Goal: Information Seeking & Learning: Learn about a topic

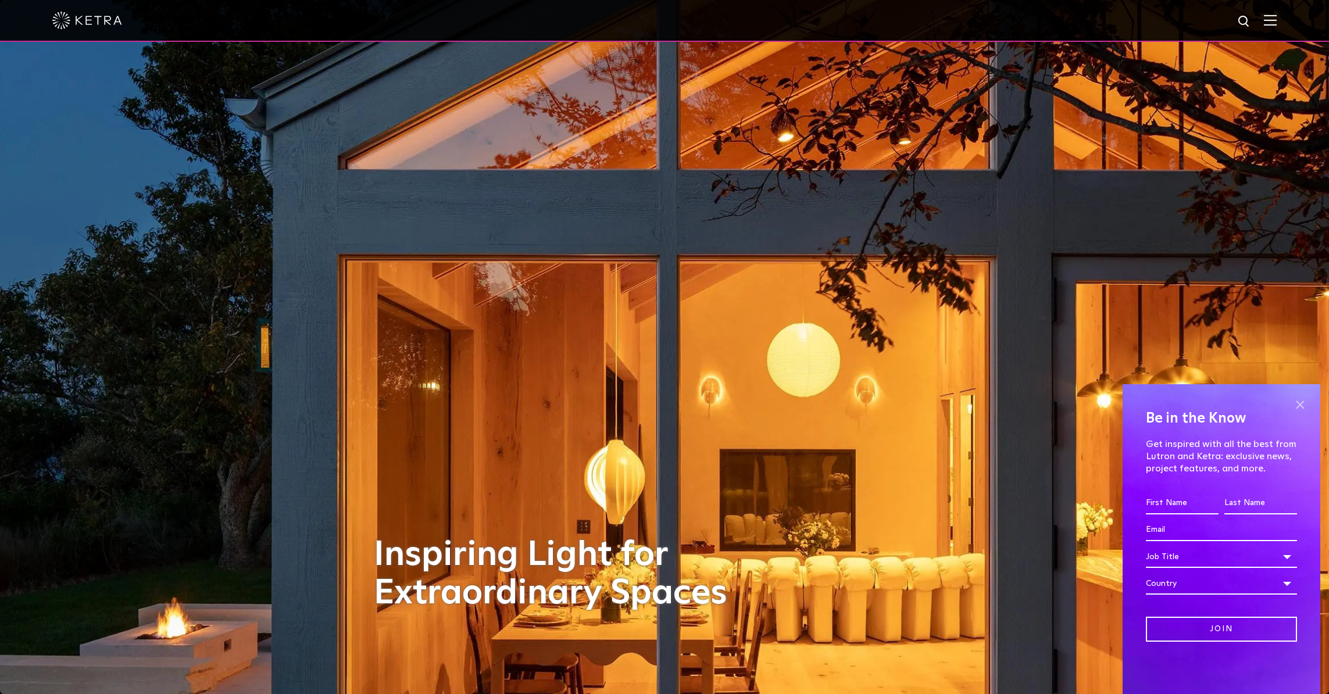
click at [1300, 404] on span at bounding box center [1299, 404] width 17 height 17
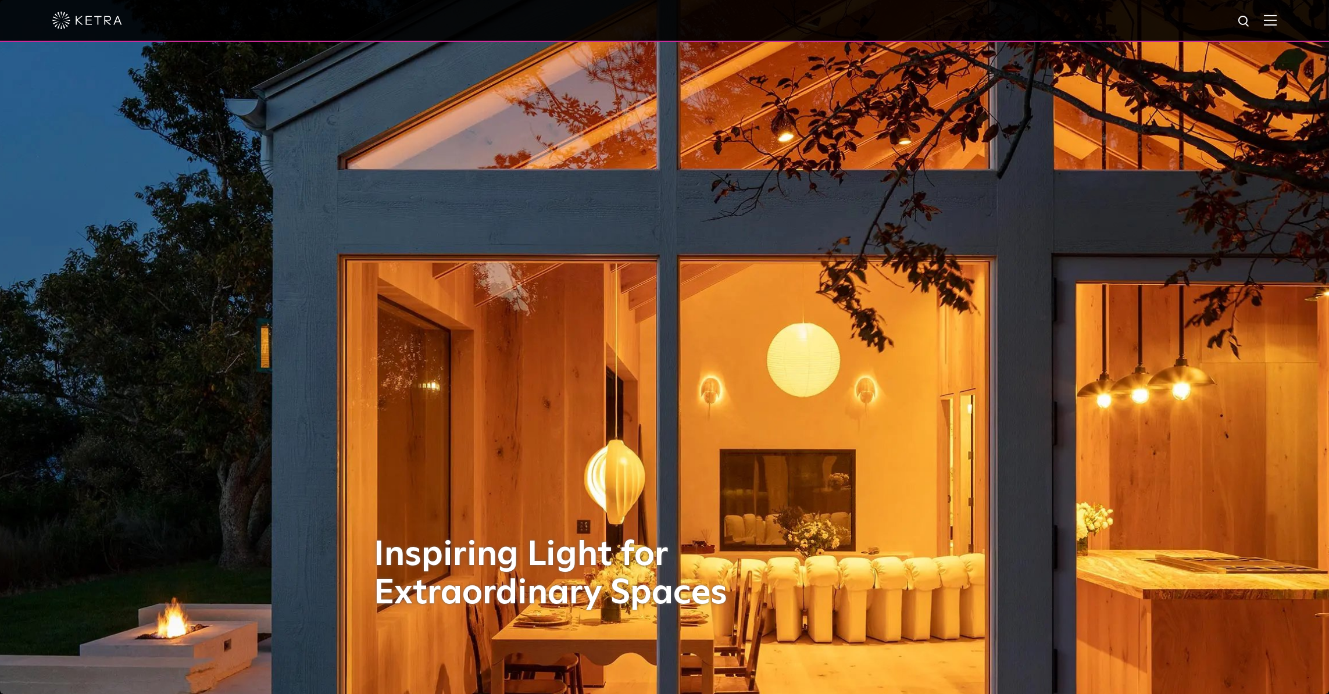
click at [1277, 24] on img at bounding box center [1270, 20] width 13 height 11
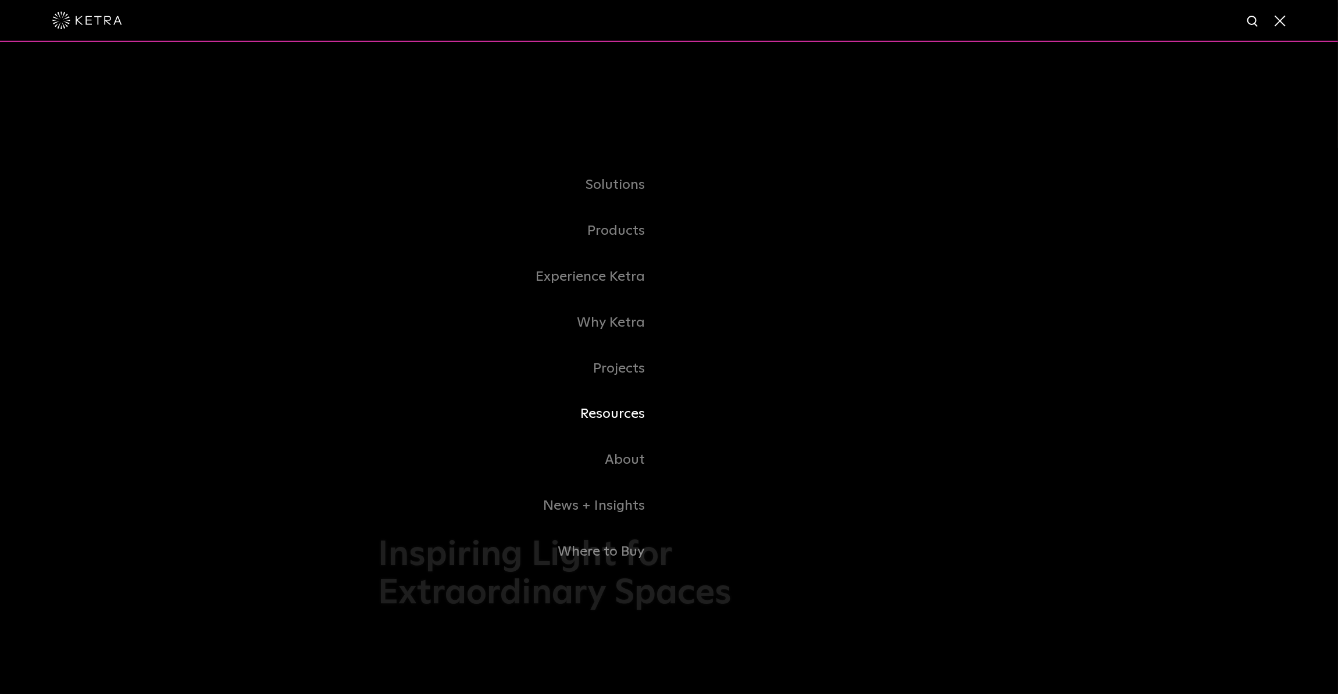
click at [624, 415] on link "Resources" at bounding box center [523, 414] width 291 height 46
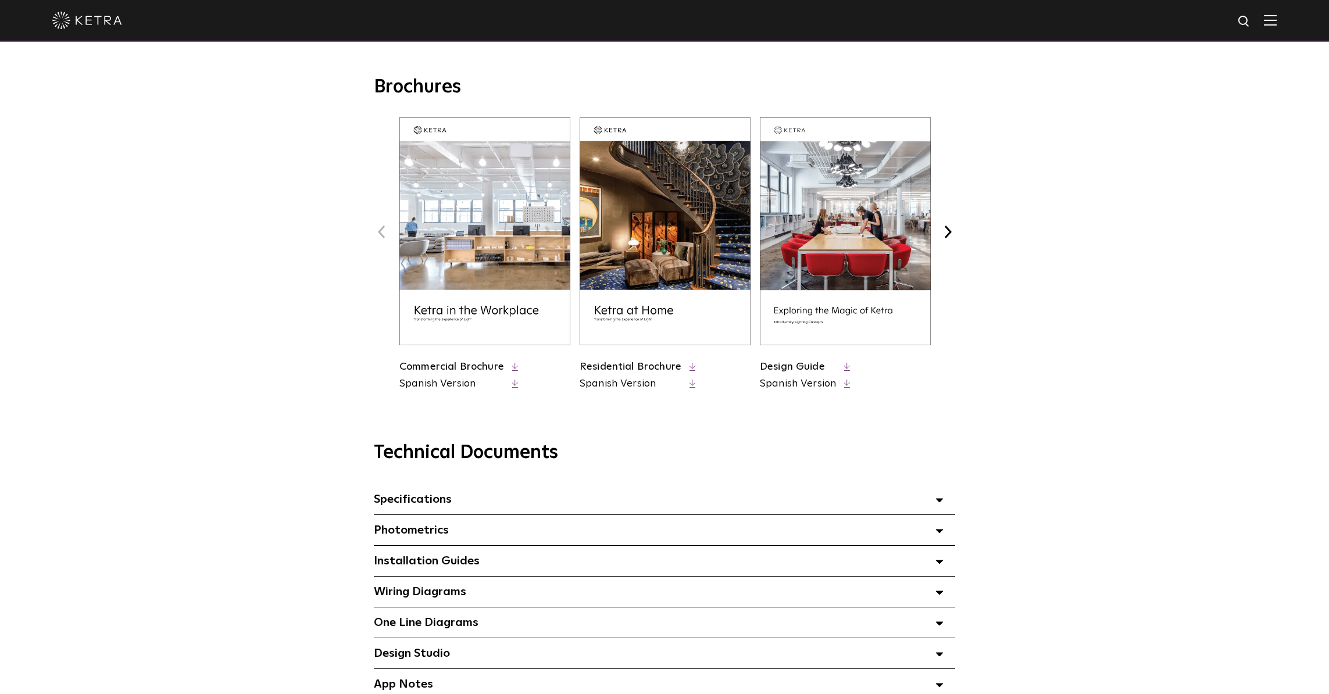
scroll to position [310, 0]
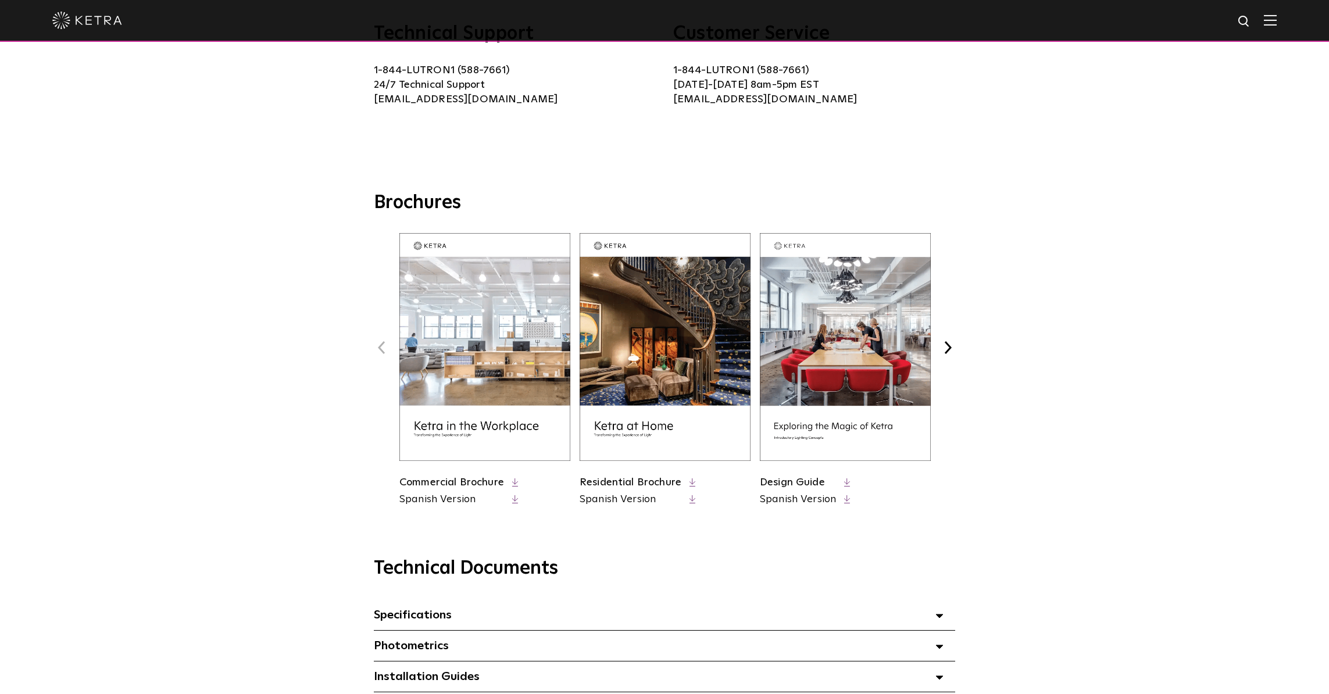
click at [669, 484] on link "Residential Brochure" at bounding box center [631, 482] width 102 height 10
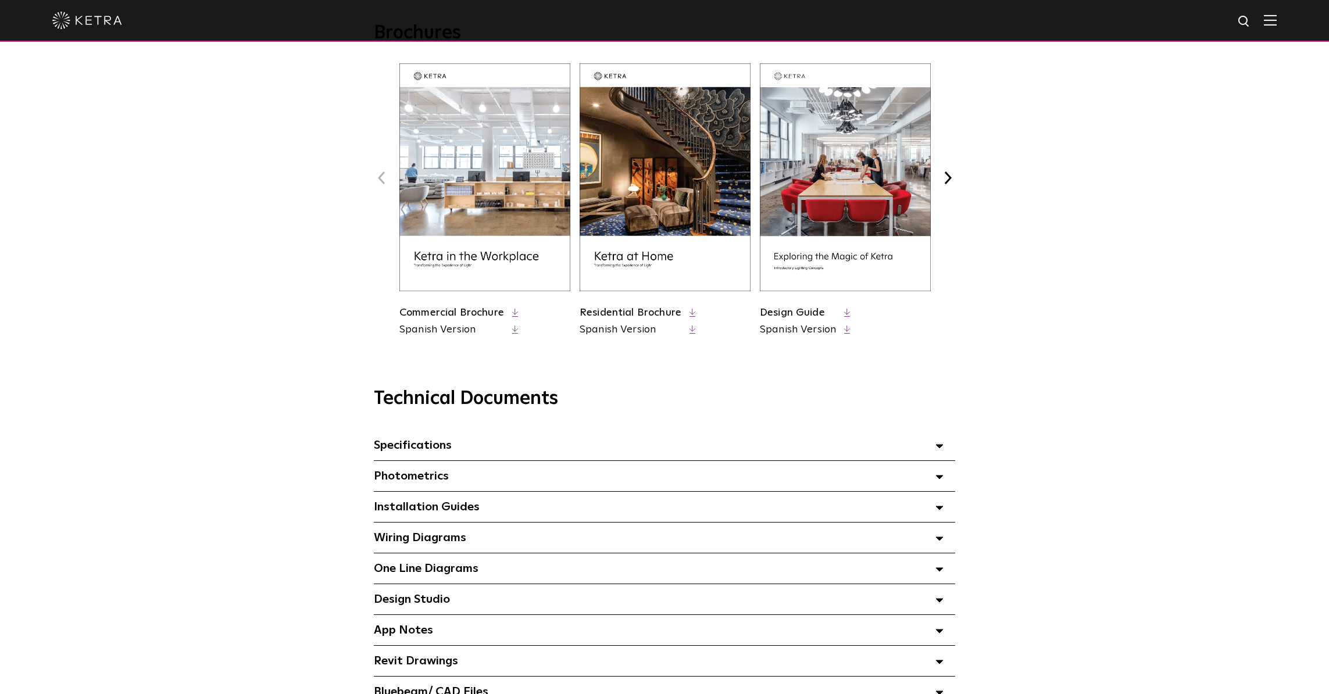
scroll to position [775, 0]
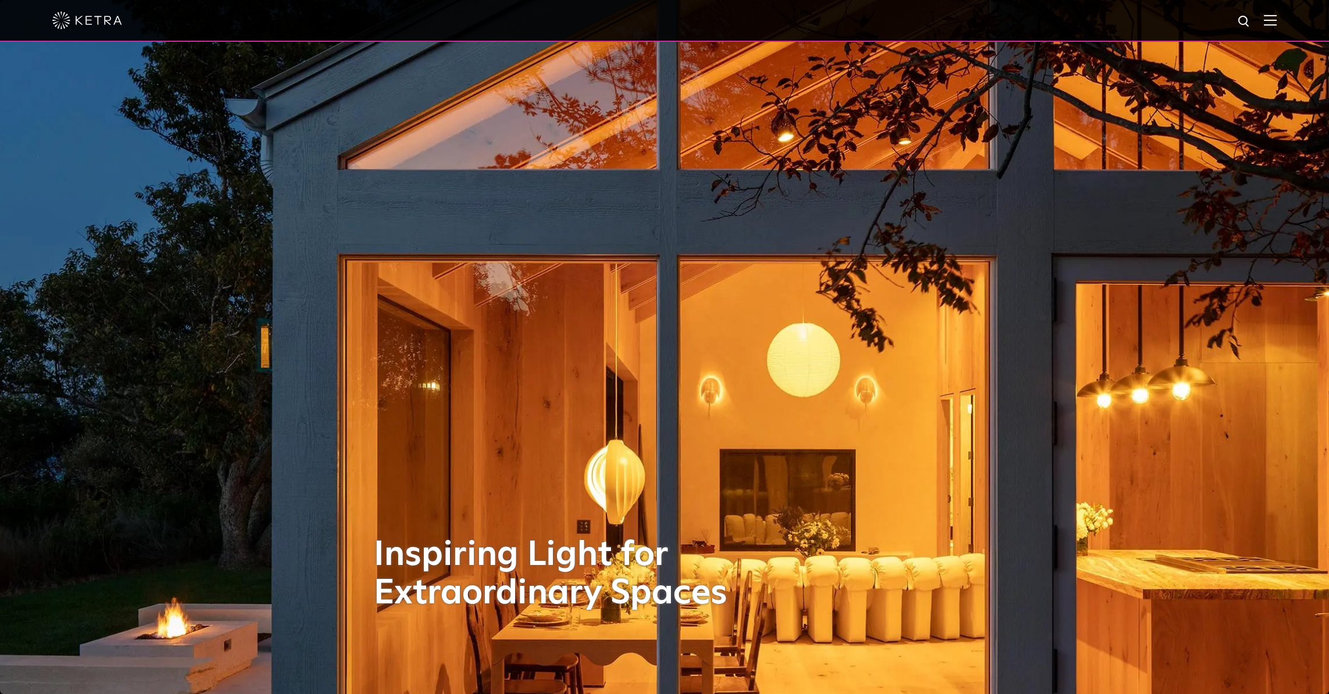
click at [78, 22] on img at bounding box center [87, 20] width 70 height 17
click at [1277, 22] on img at bounding box center [1270, 20] width 13 height 11
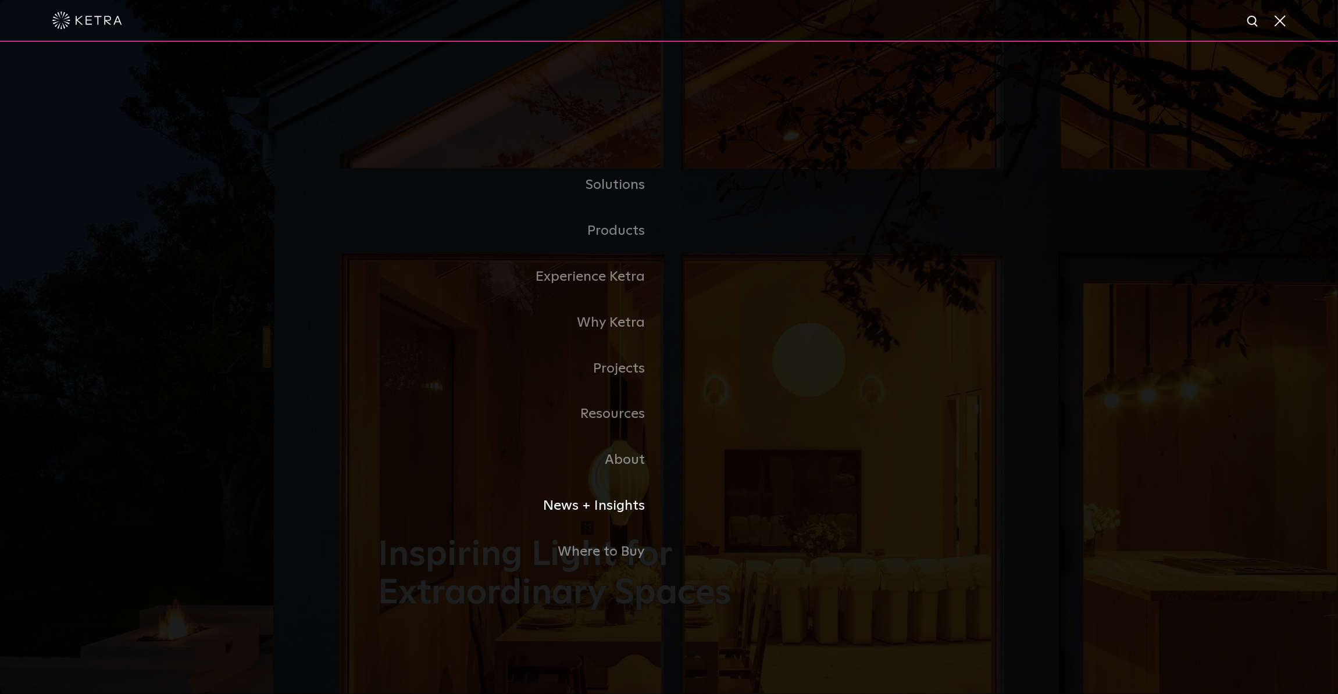
click at [638, 509] on link "News + Insights" at bounding box center [523, 506] width 291 height 46
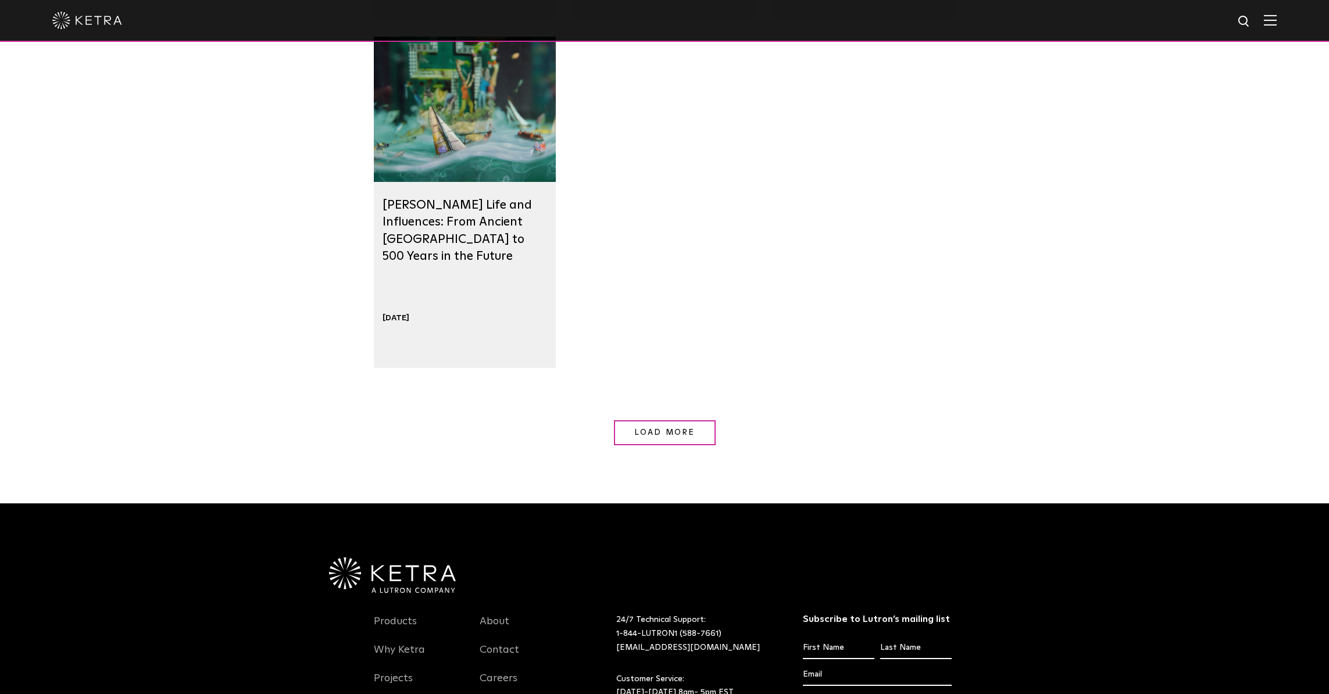
scroll to position [1085, 0]
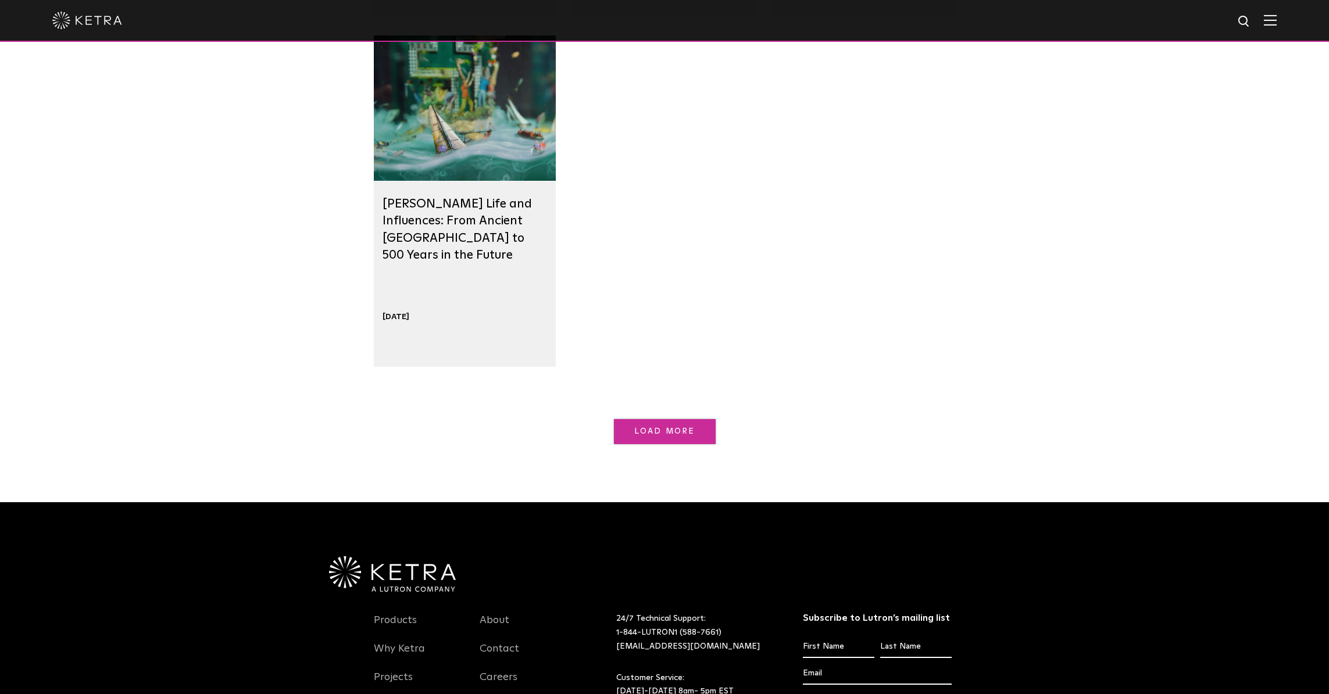
click at [669, 433] on span "Load More" at bounding box center [664, 431] width 60 height 8
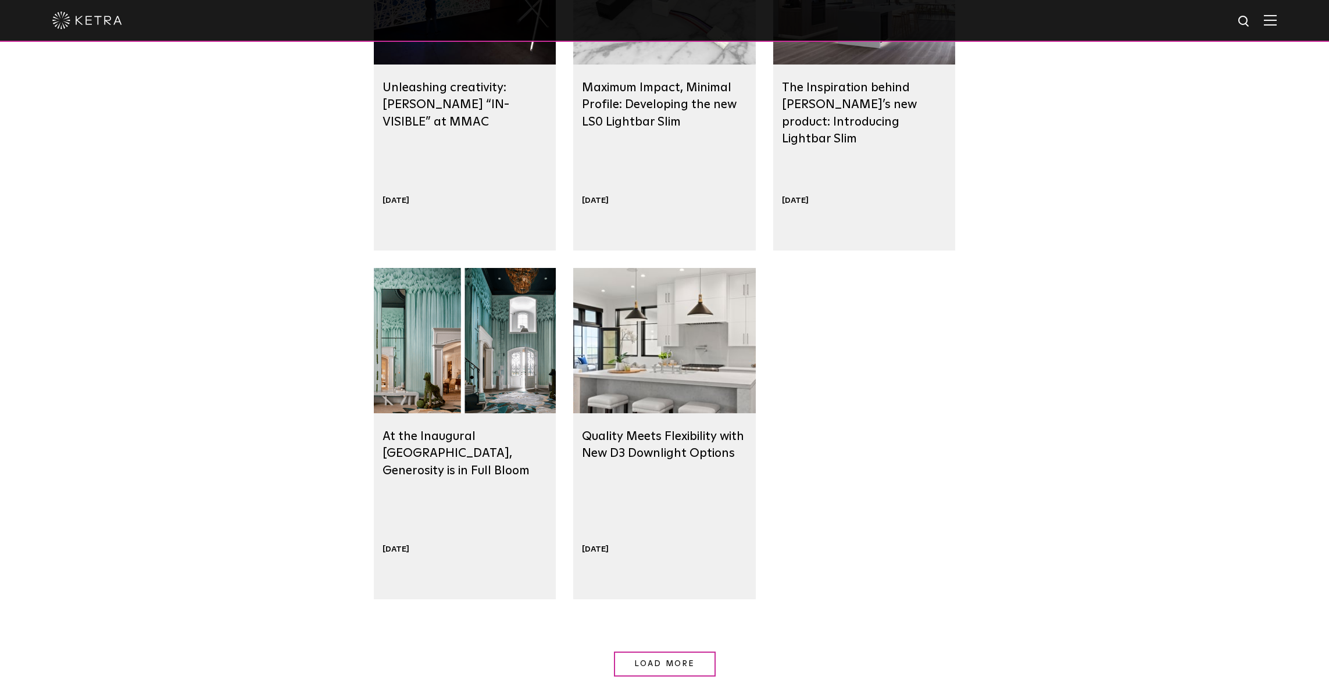
scroll to position [1705, 0]
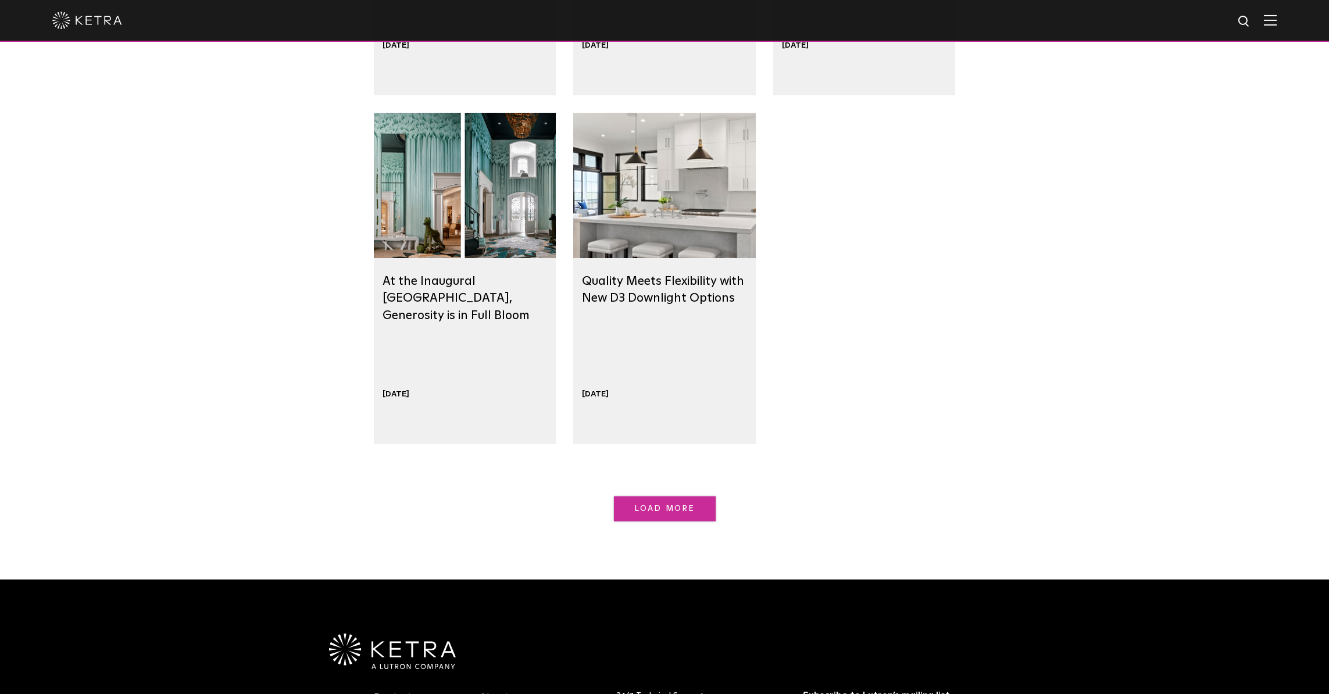
click at [702, 512] on link "Load More" at bounding box center [665, 509] width 102 height 25
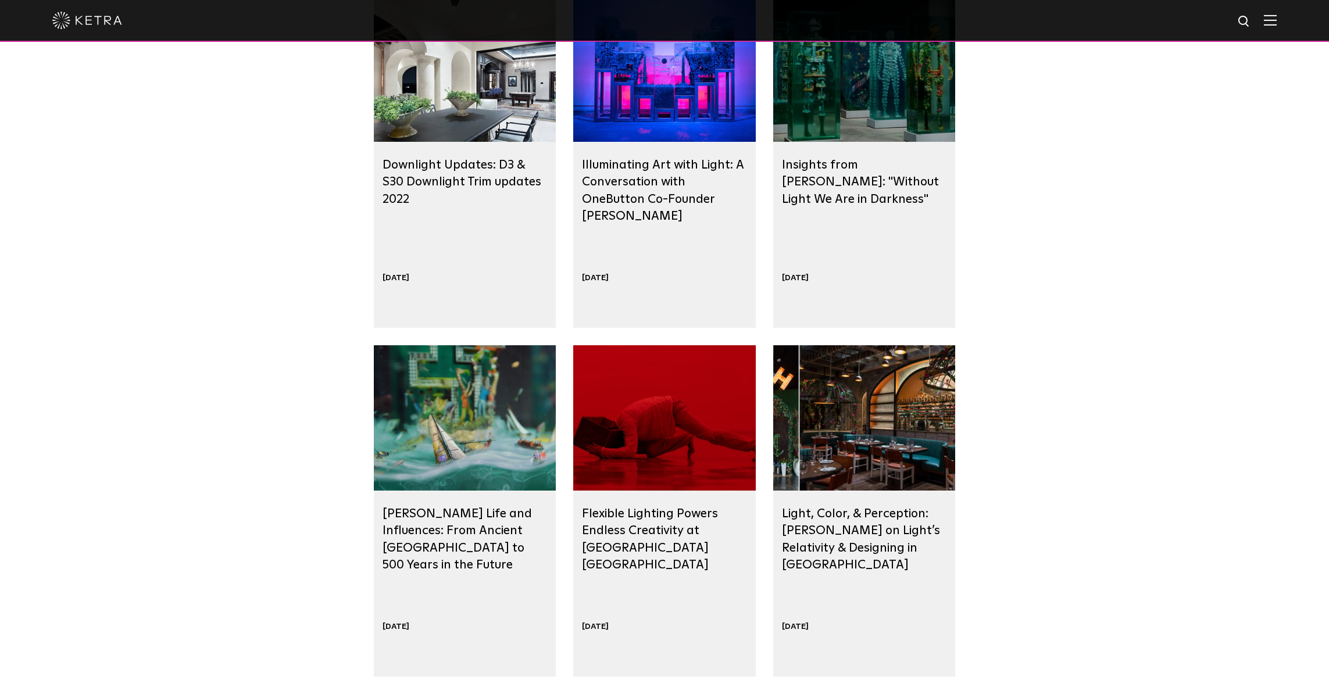
scroll to position [0, 0]
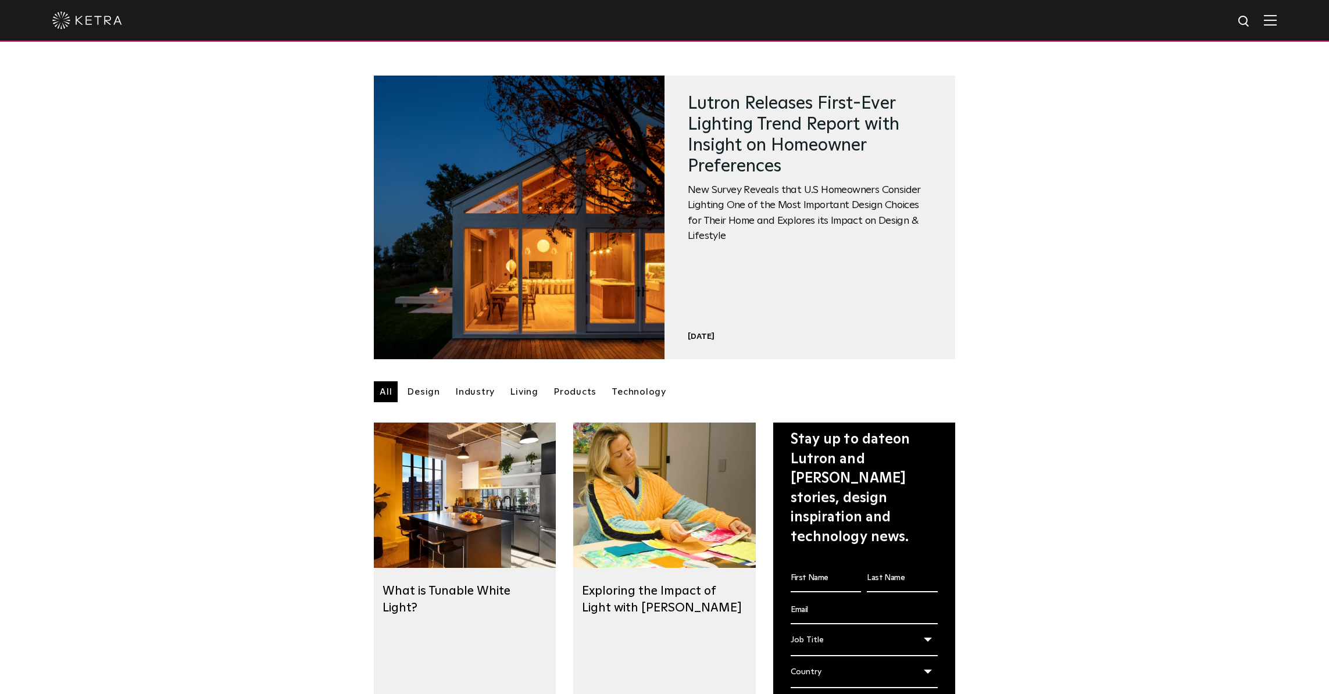
click at [1277, 22] on img at bounding box center [1270, 20] width 13 height 11
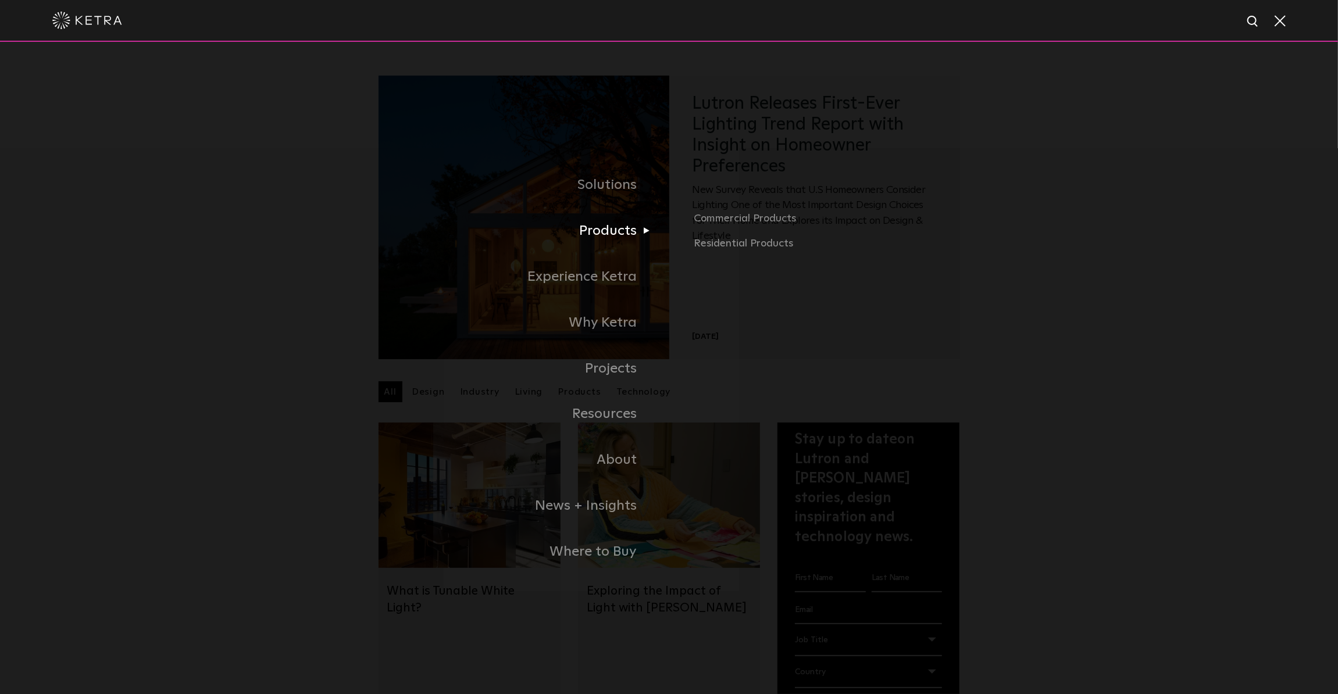
click at [613, 235] on link "Products" at bounding box center [475, 231] width 390 height 46
